Goal: Task Accomplishment & Management: Manage account settings

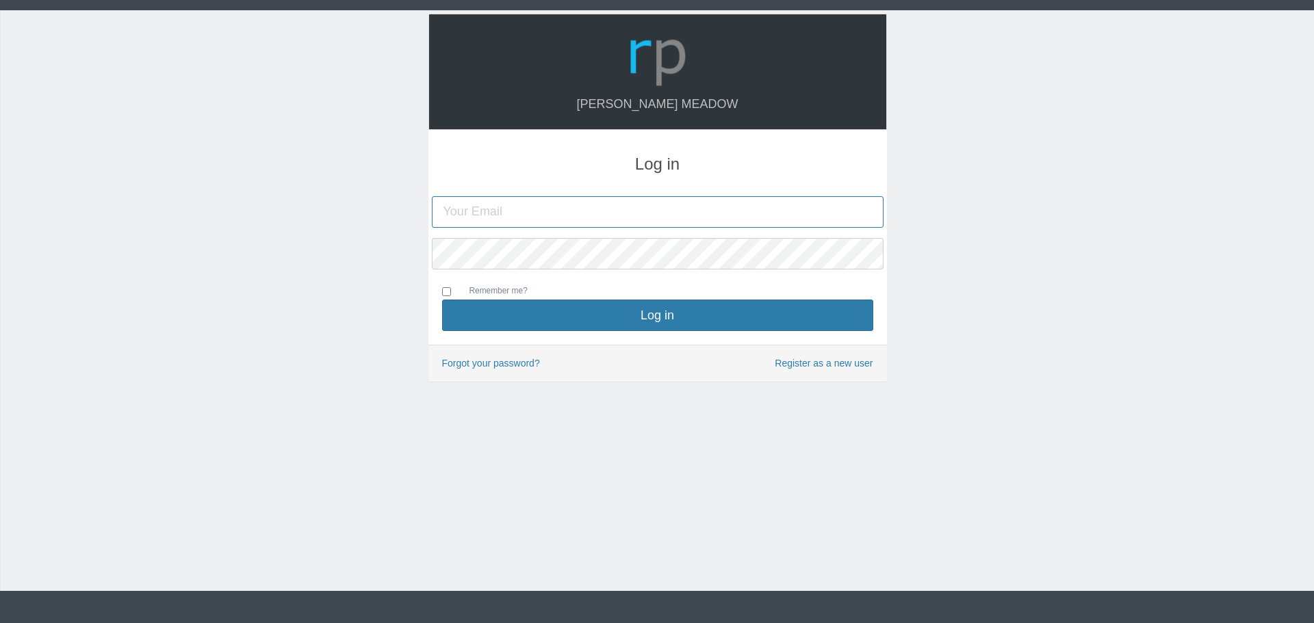
click at [533, 200] on input "text" at bounding box center [658, 211] width 452 height 31
type input "[PERSON_NAME][EMAIL_ADDRESS][DOMAIN_NAME]"
click at [339, 236] on div "Hazel Meadow Log in kristy.campbell9@gmail.com Remember me?" at bounding box center [657, 300] width 1314 height 581
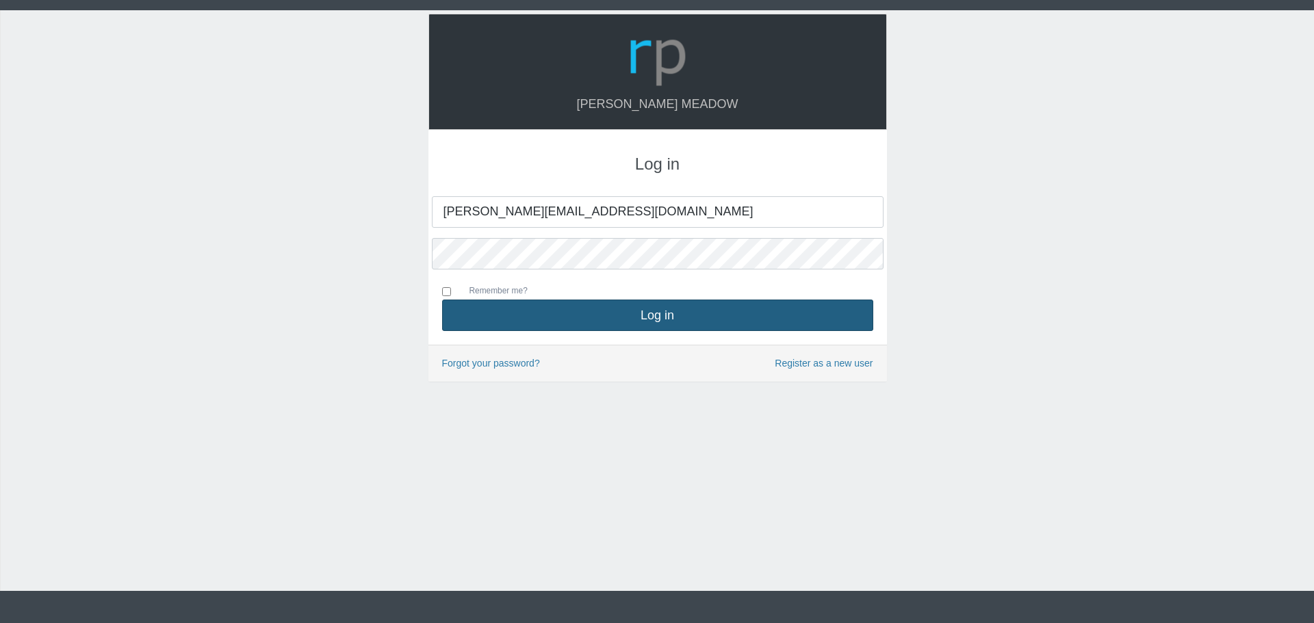
click at [519, 312] on button "Log in" at bounding box center [657, 315] width 431 height 31
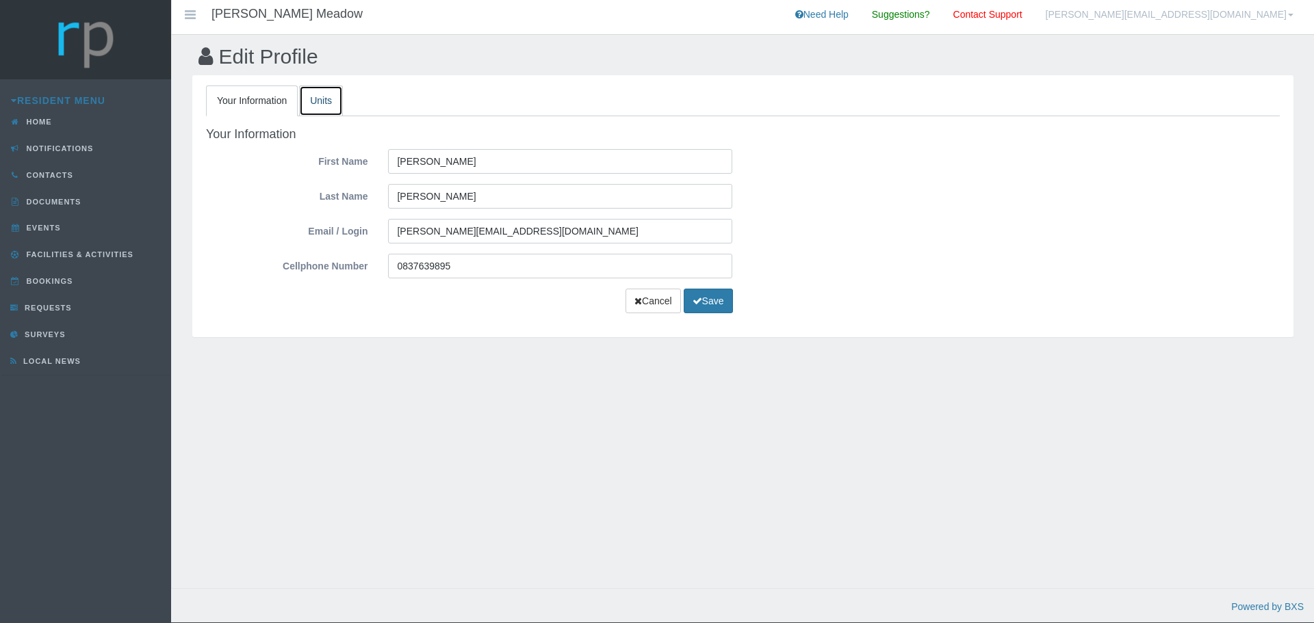
click at [310, 101] on link "Units" at bounding box center [321, 101] width 44 height 31
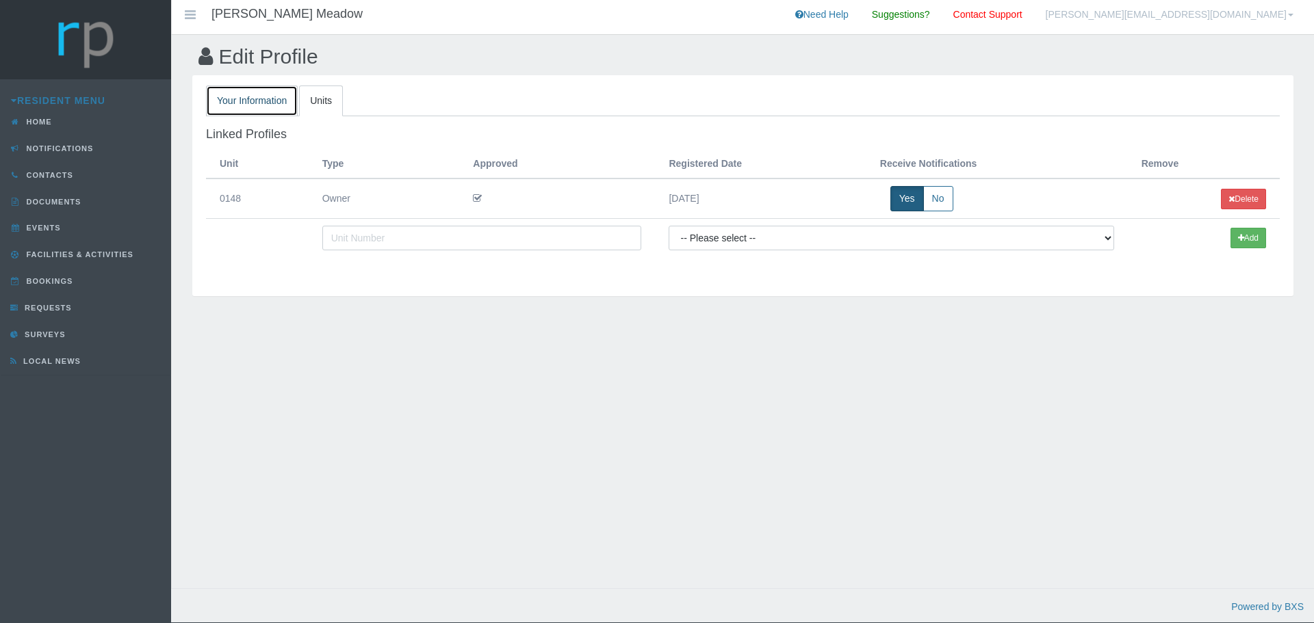
click at [219, 104] on link "Your Information" at bounding box center [252, 101] width 92 height 31
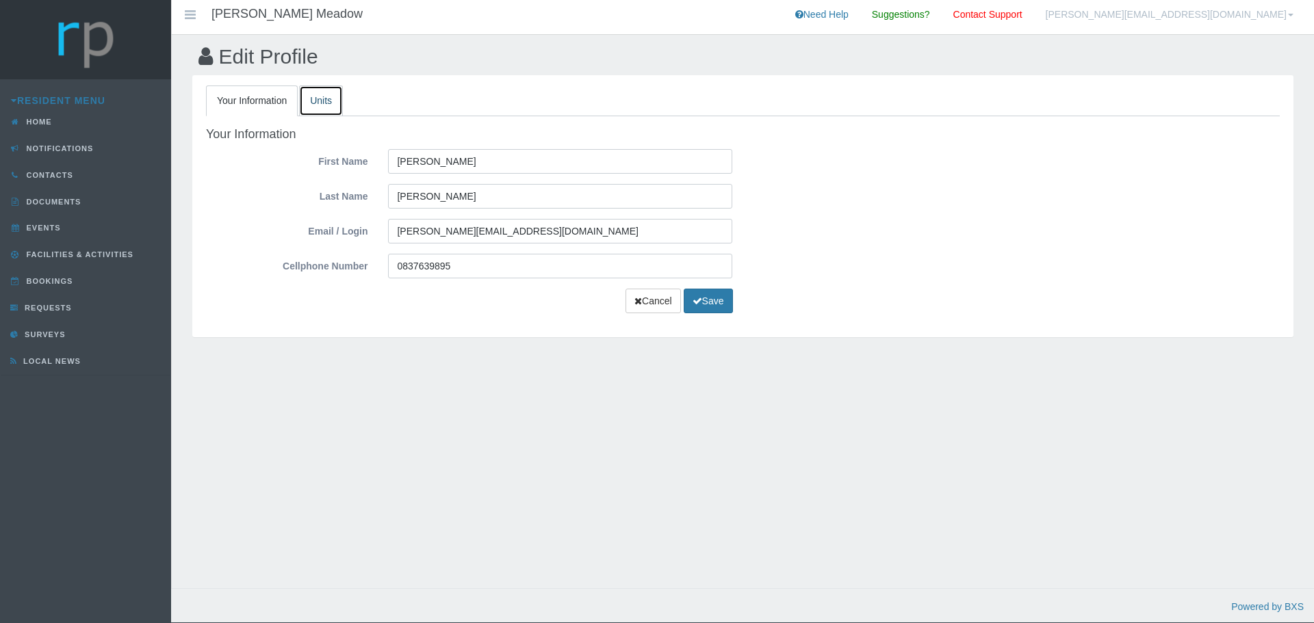
click at [305, 100] on link "Units" at bounding box center [321, 101] width 44 height 31
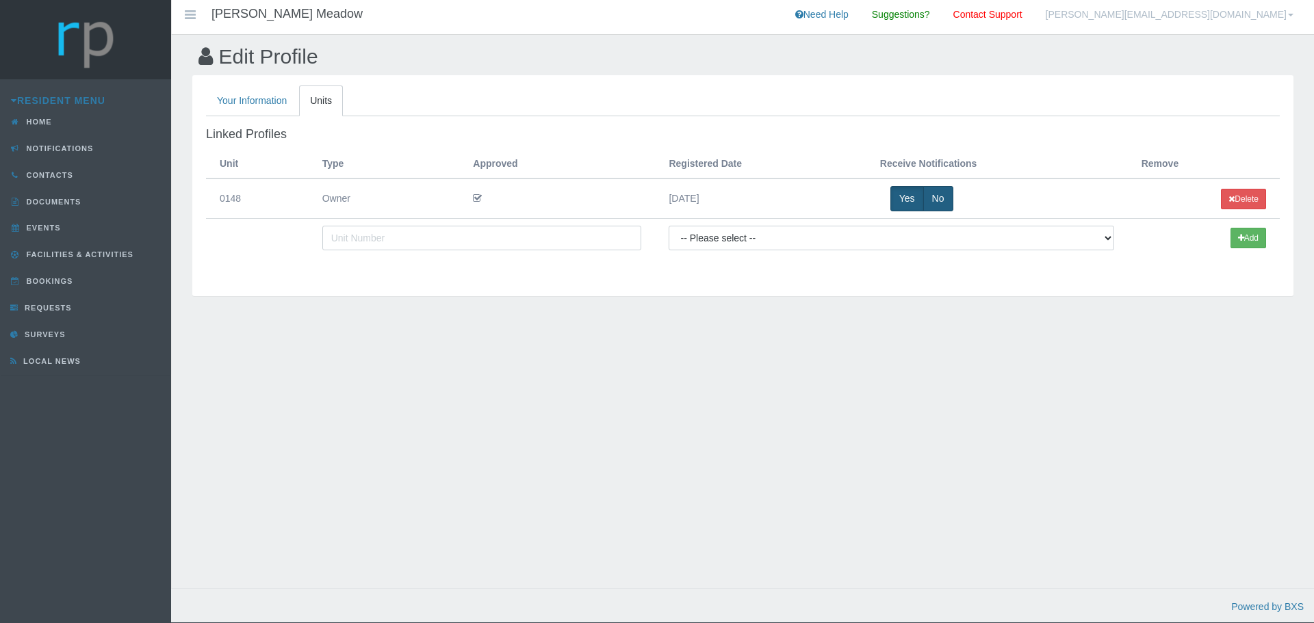
click at [927, 196] on label "No" at bounding box center [938, 198] width 30 height 25
radio input "true"
click at [1239, 204] on button "Delete" at bounding box center [1243, 199] width 45 height 21
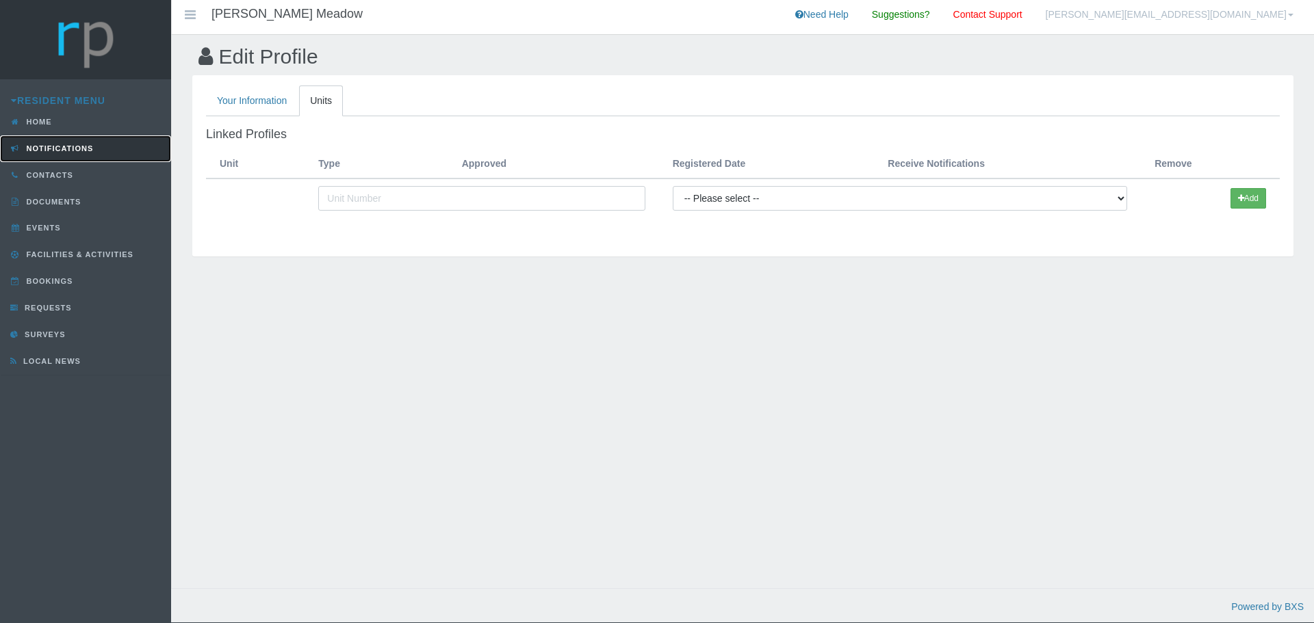
click at [58, 138] on link "Notifications" at bounding box center [85, 148] width 171 height 27
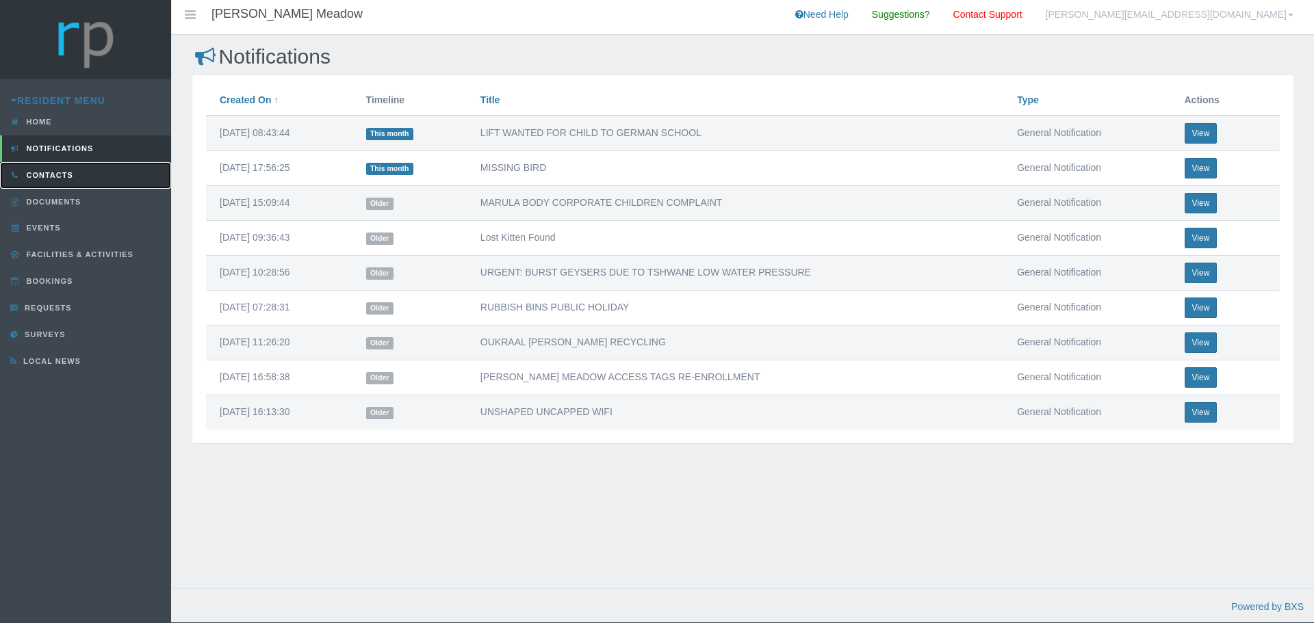
click at [58, 175] on span "Contacts" at bounding box center [48, 175] width 50 height 8
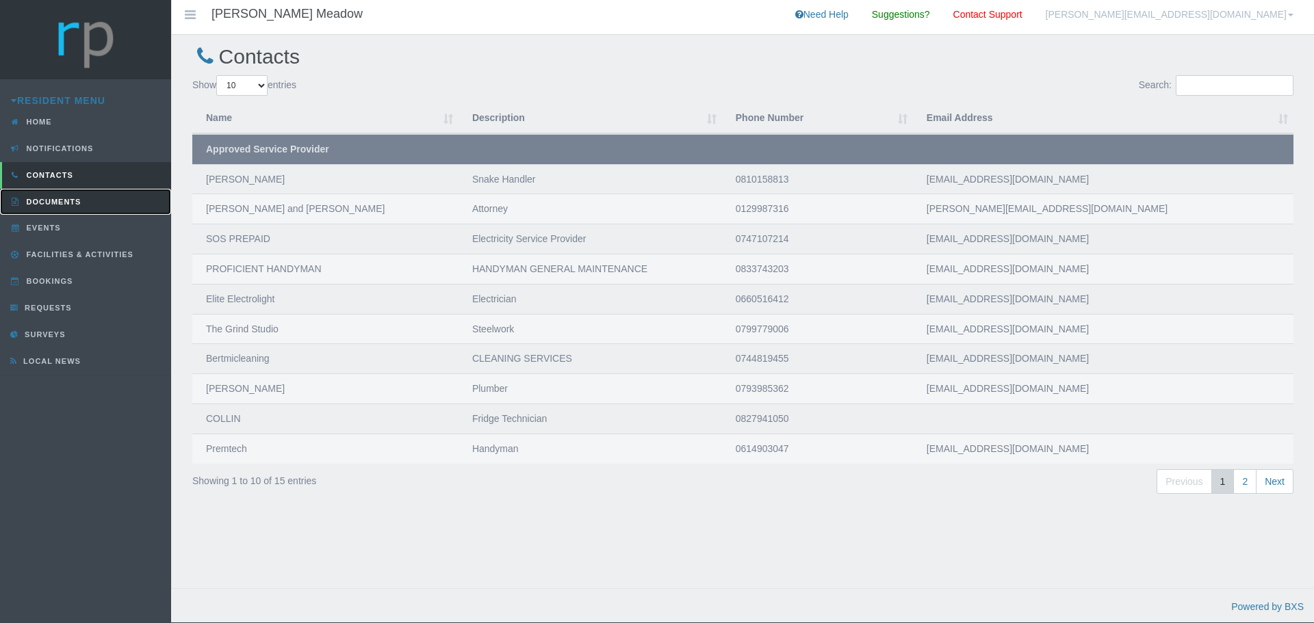
click at [67, 209] on link "Documents" at bounding box center [85, 202] width 171 height 27
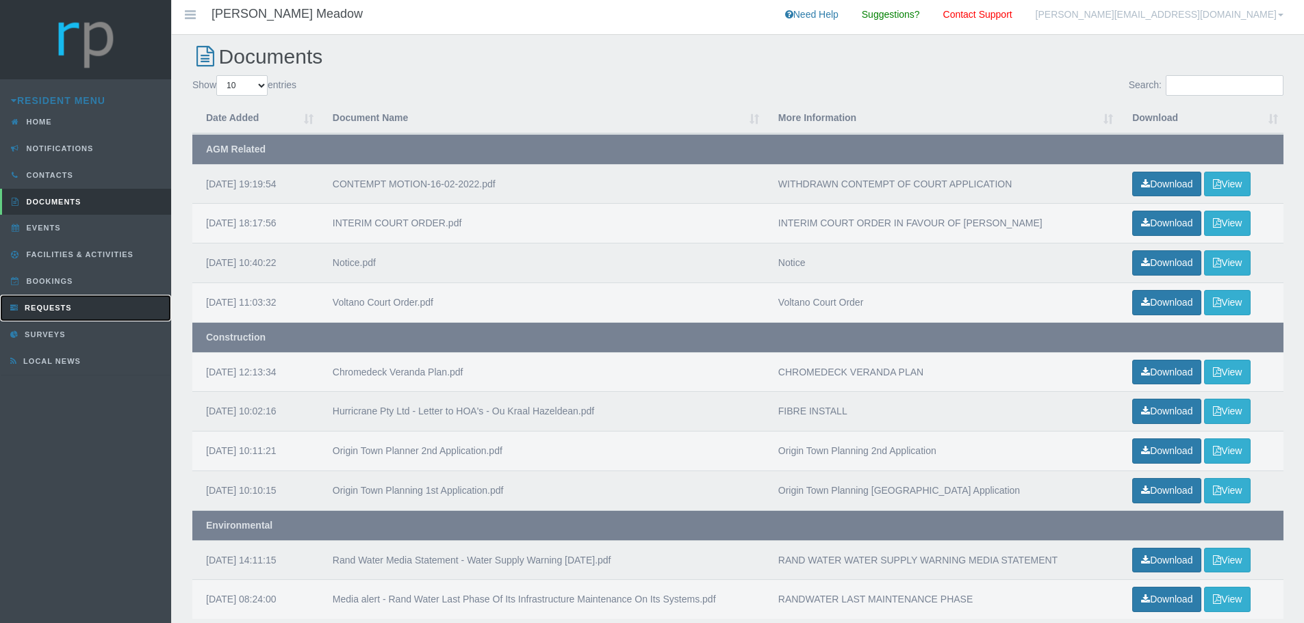
click at [49, 310] on span "Requests" at bounding box center [46, 308] width 51 height 8
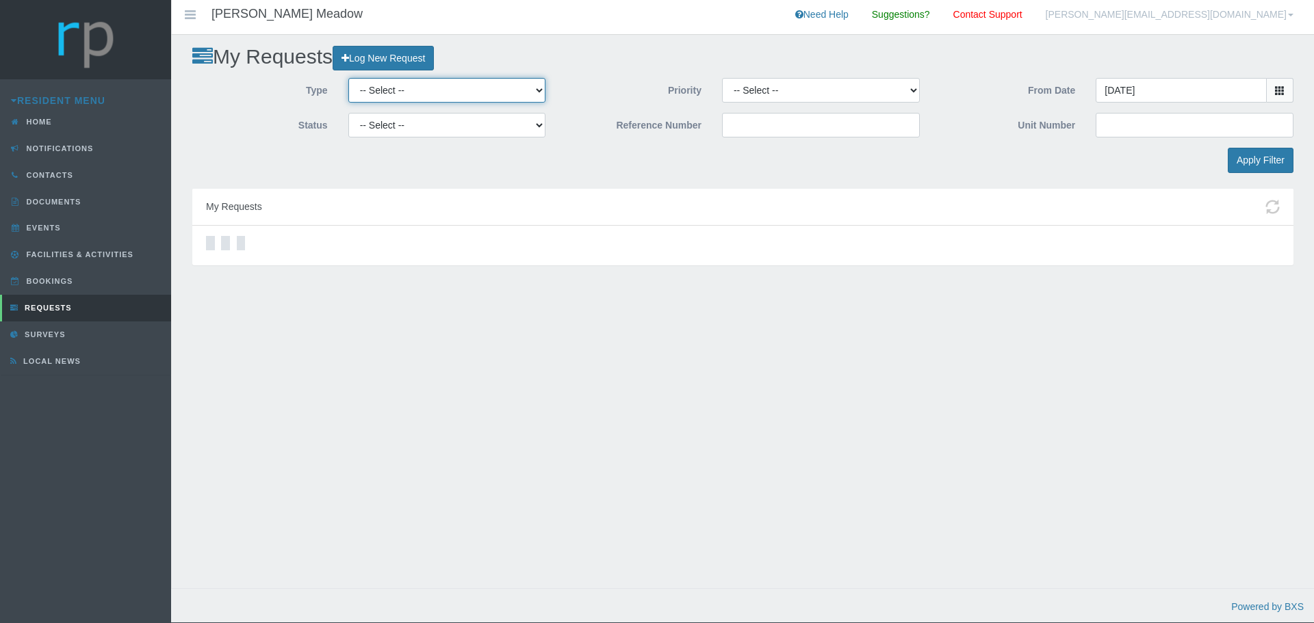
click at [521, 94] on select "-- Select -- Complaint Compliment Enquiry Request for maintenance Other (not li…" at bounding box center [447, 90] width 198 height 25
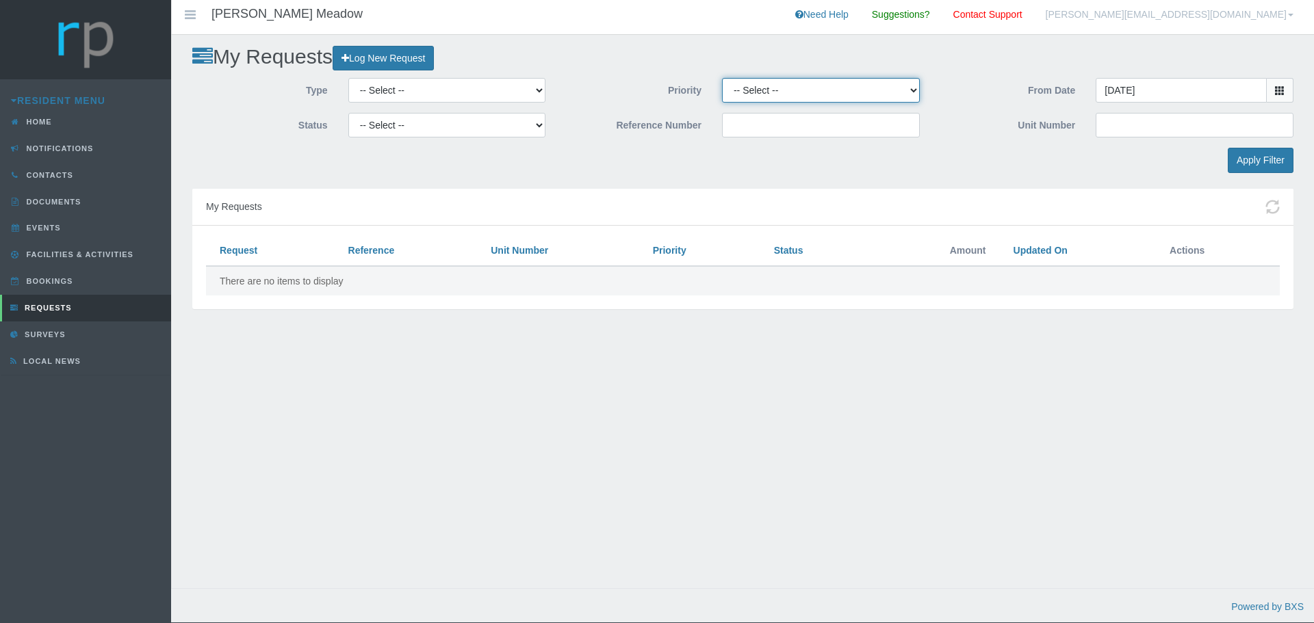
click at [790, 101] on select "-- Select -- High Low Normal" at bounding box center [821, 90] width 198 height 25
click at [685, 151] on div at bounding box center [743, 153] width 374 height 10
click at [859, 18] on link "Need Help" at bounding box center [822, 17] width 74 height 34
click at [1284, 14] on link "[PERSON_NAME][EMAIL_ADDRESS][DOMAIN_NAME]" at bounding box center [1169, 17] width 268 height 34
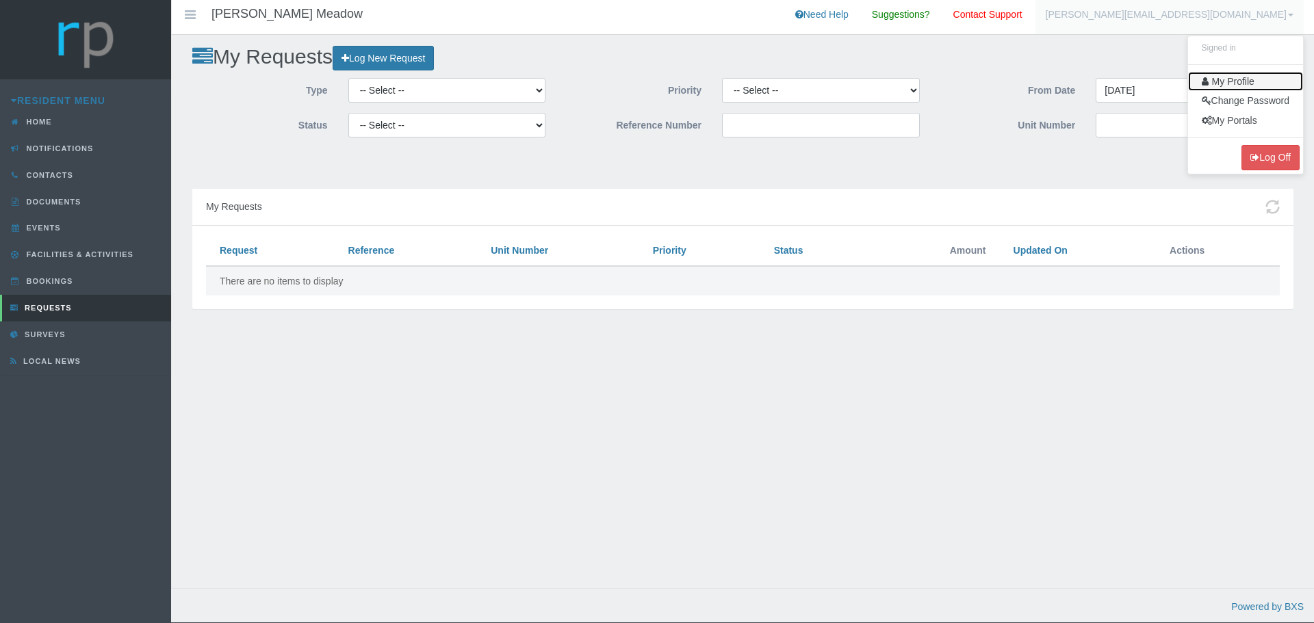
click at [1237, 81] on link "My Profile" at bounding box center [1245, 82] width 115 height 20
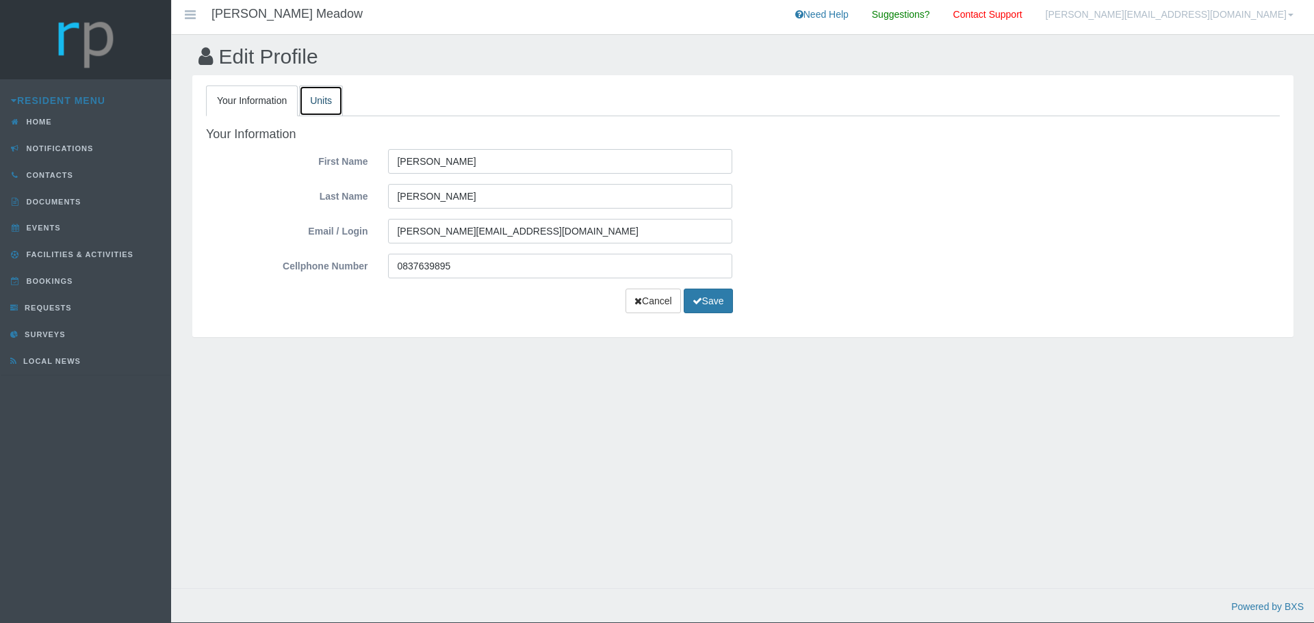
click at [339, 102] on link "Units" at bounding box center [321, 101] width 44 height 31
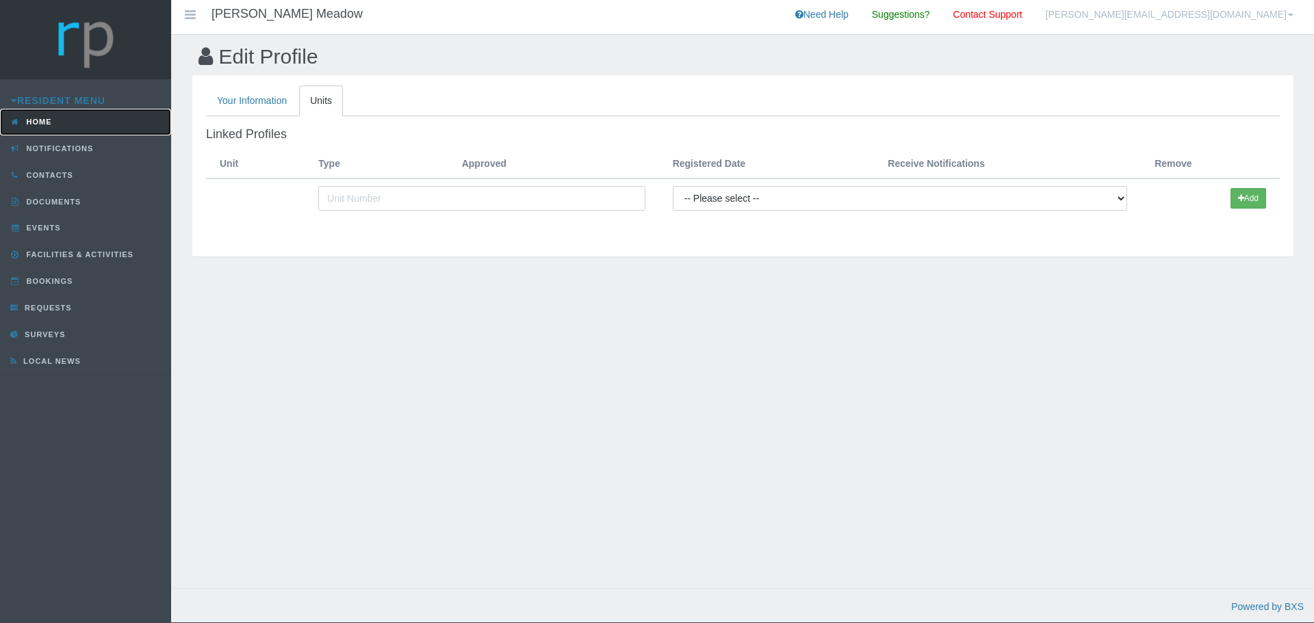
click at [62, 123] on link "Home" at bounding box center [85, 122] width 171 height 27
